Goal: Consume media (video, audio)

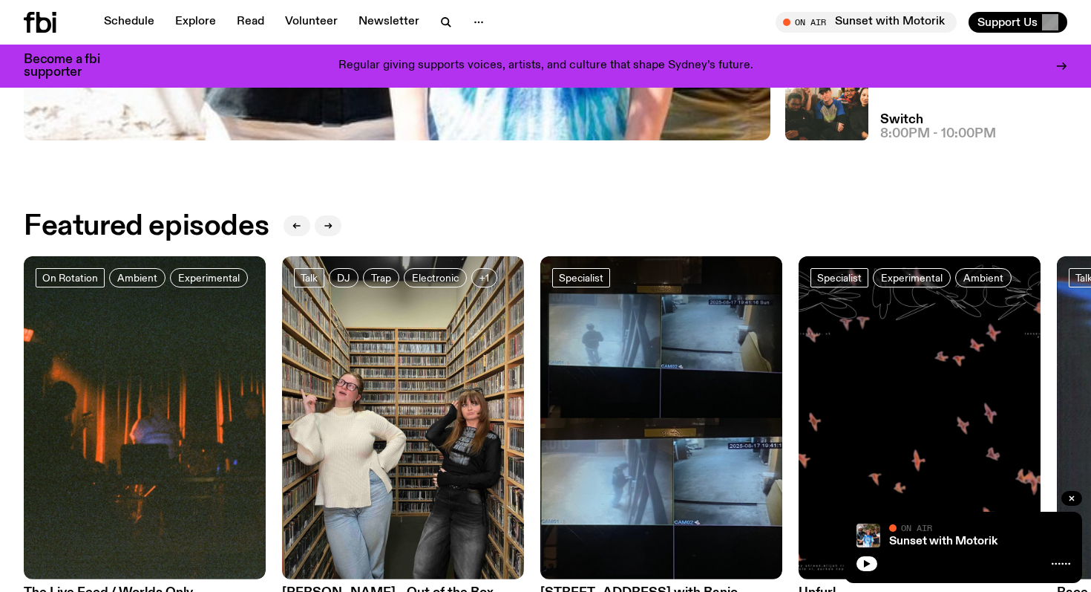
scroll to position [580, 0]
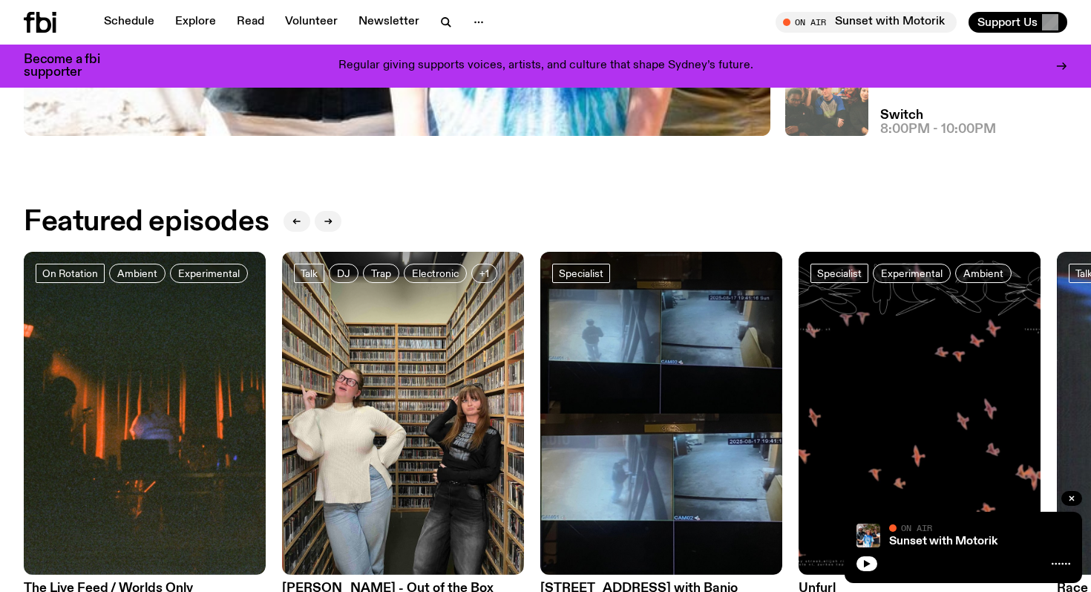
click at [859, 110] on img at bounding box center [826, 94] width 83 height 83
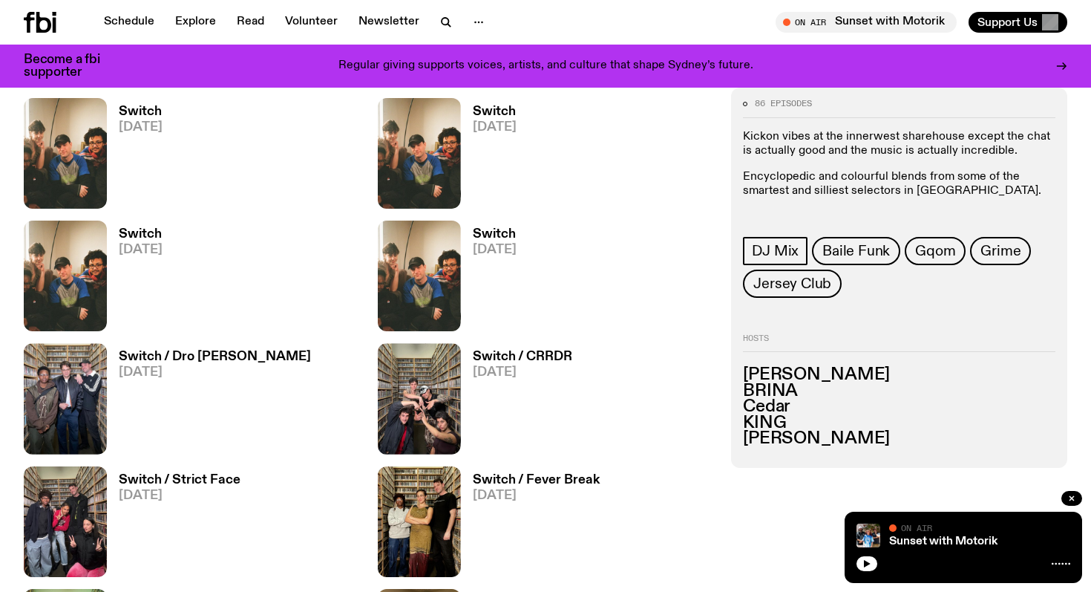
scroll to position [1190, 0]
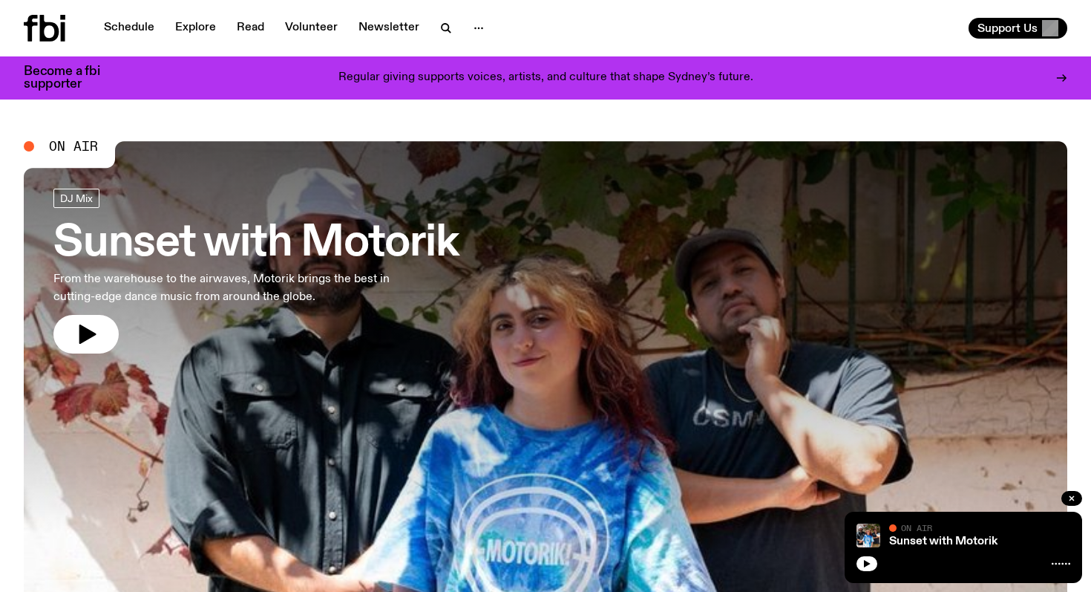
click at [91, 327] on icon "button" at bounding box center [86, 334] width 24 height 24
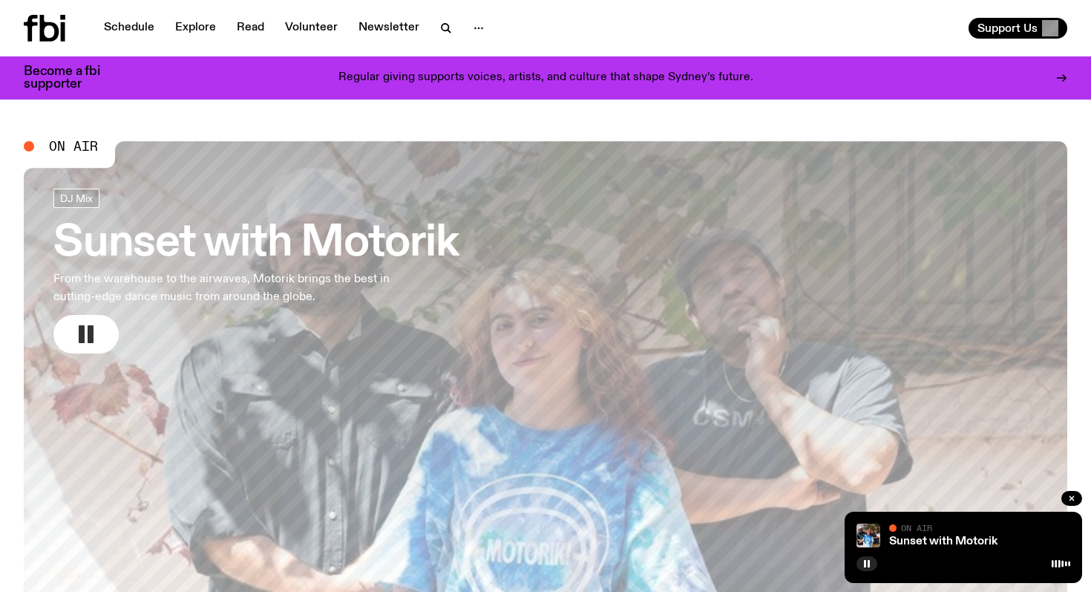
scroll to position [15, 0]
